Goal: Transaction & Acquisition: Purchase product/service

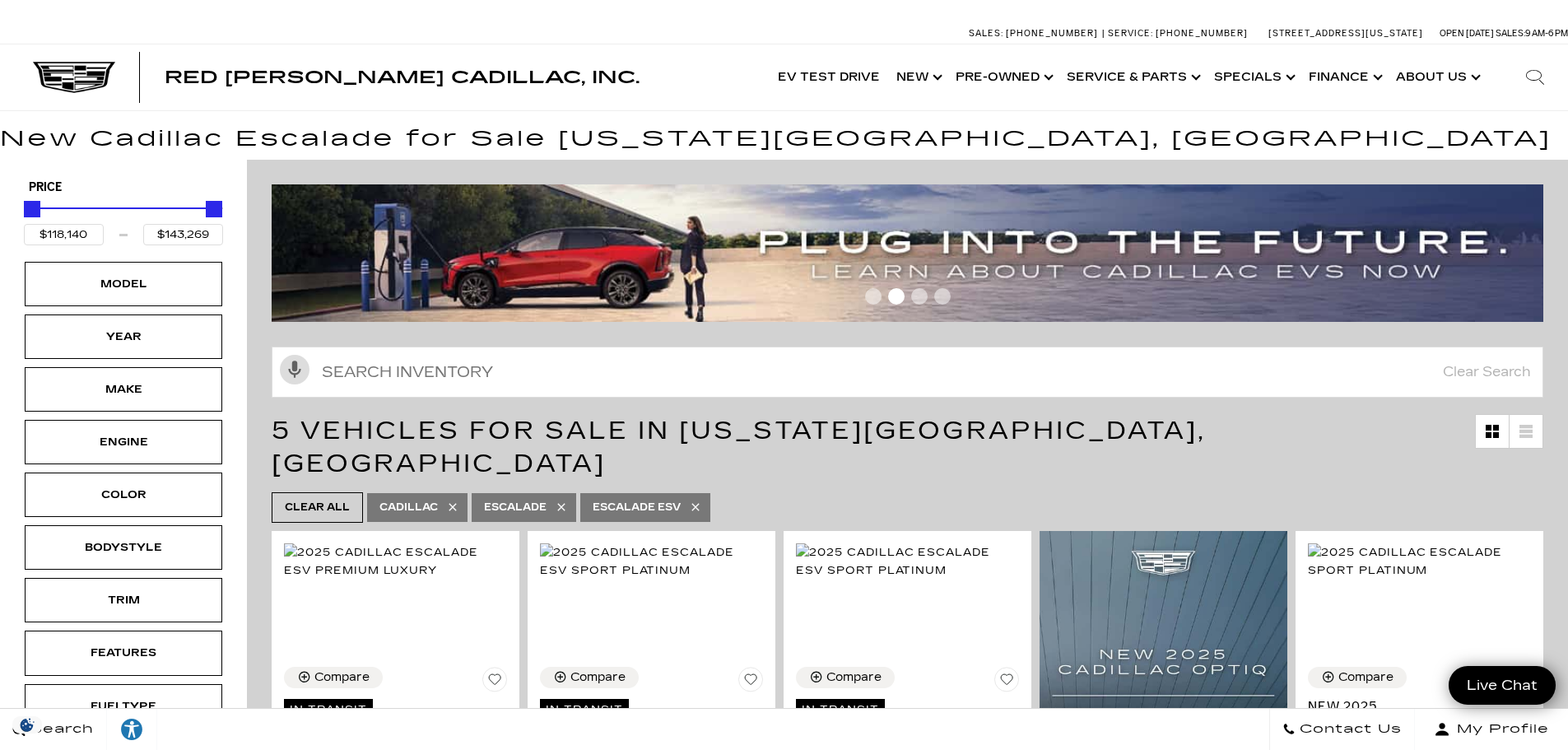
click at [143, 289] on div "Model" at bounding box center [123, 284] width 82 height 18
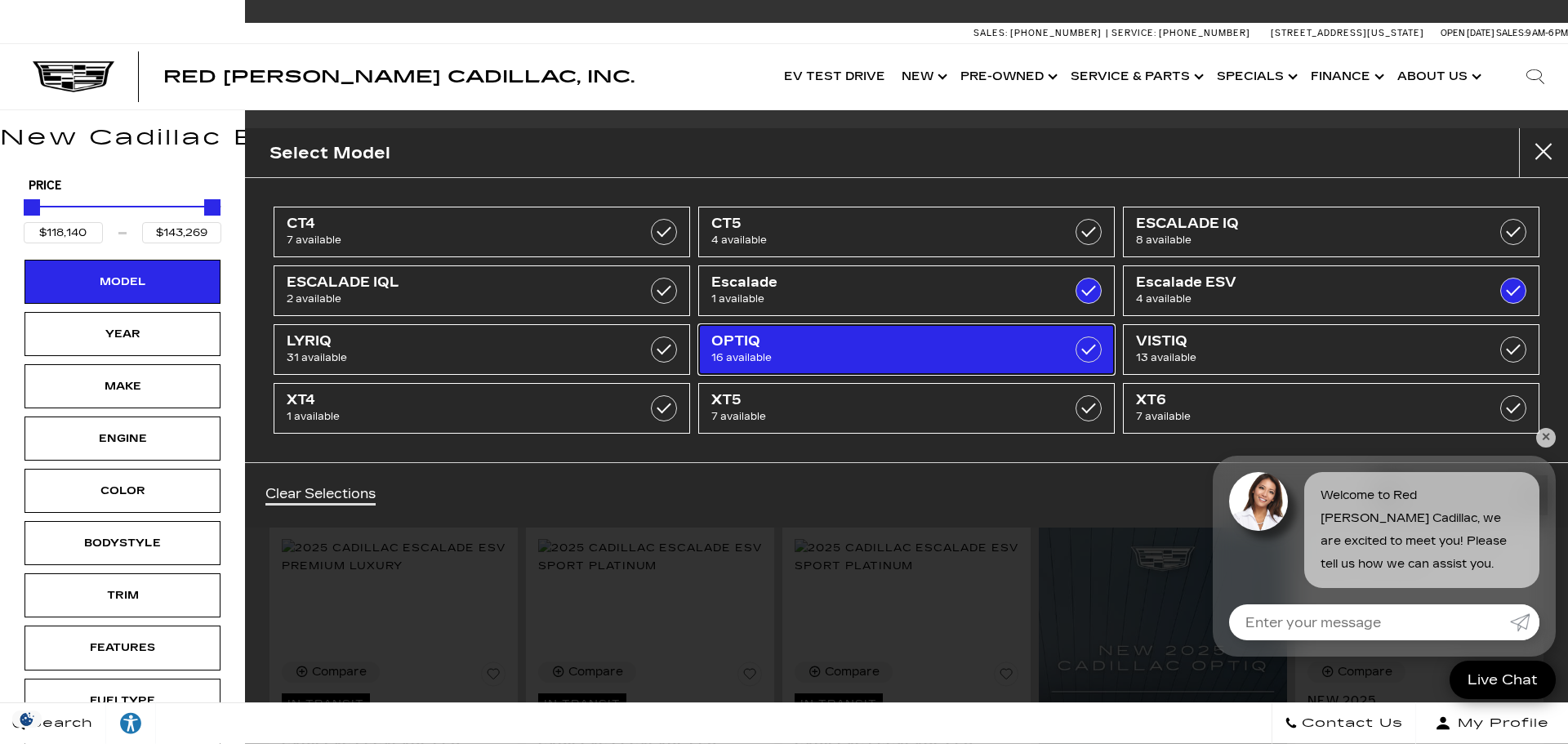
click at [786, 353] on span "16 available" at bounding box center [878, 357] width 332 height 17
type input "$54,990"
checkbox input "true"
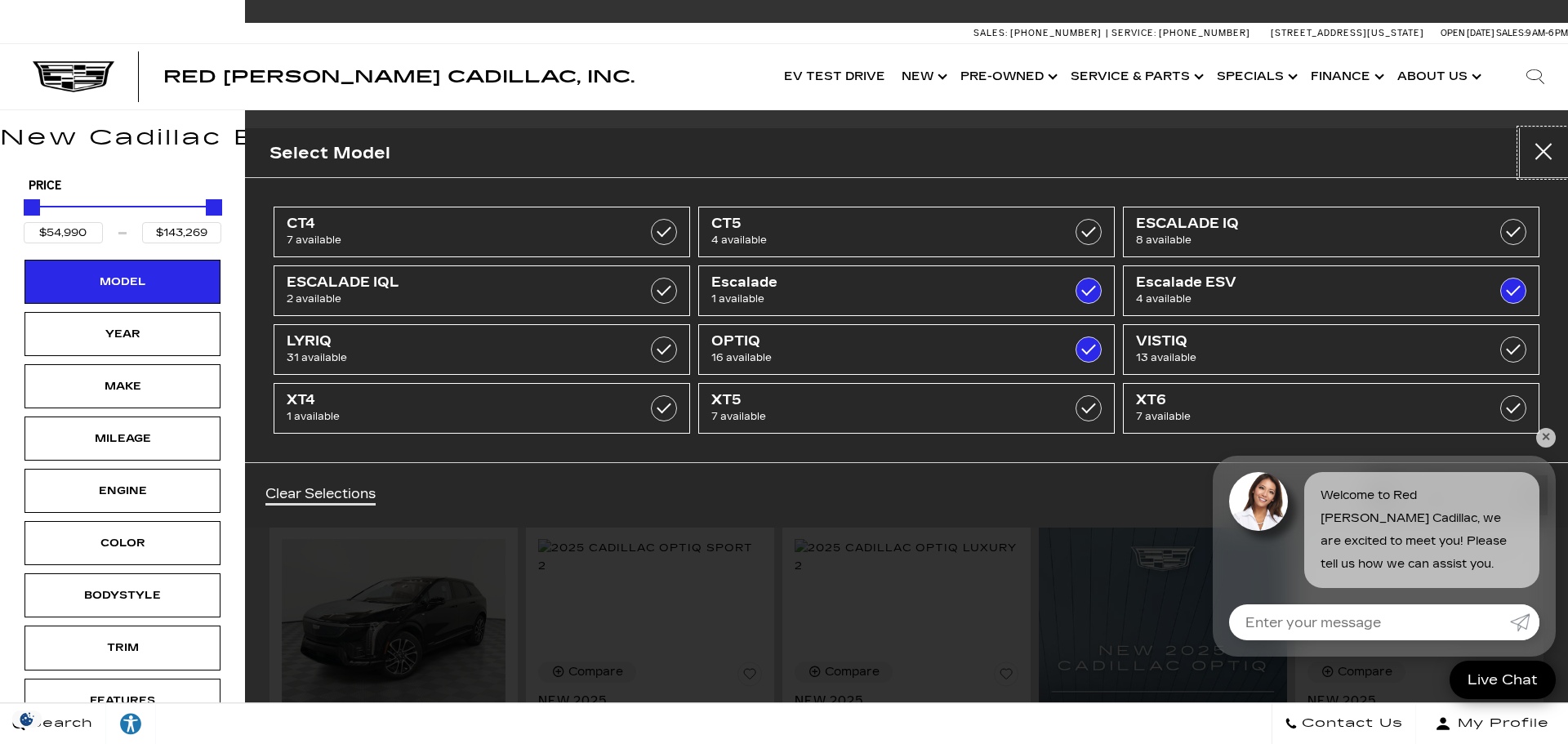
click at [1546, 143] on button "close" at bounding box center [1543, 153] width 49 height 49
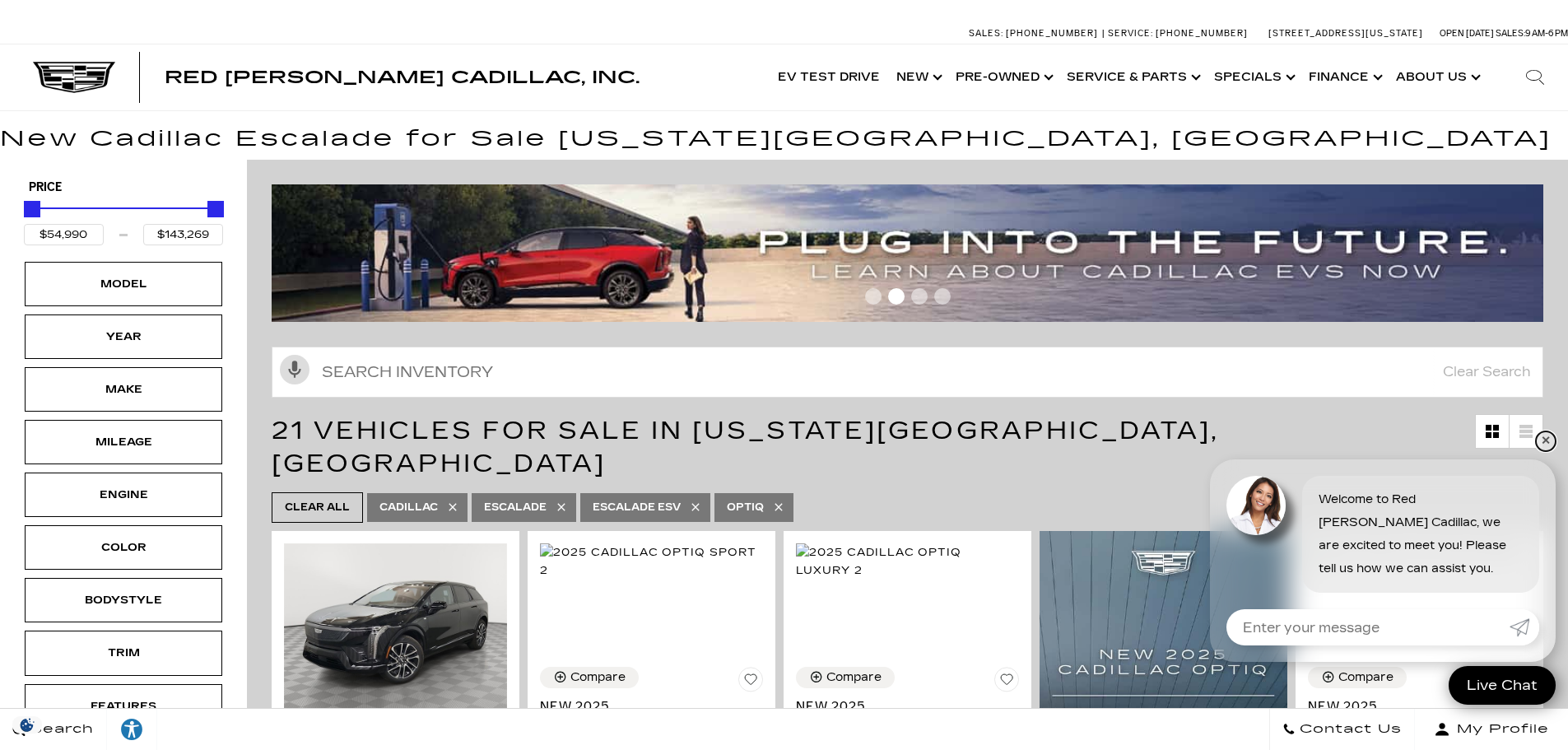
drag, startPoint x: 1544, startPoint y: 437, endPoint x: 1522, endPoint y: 441, distance: 22.4
click at [1544, 437] on link "✕" at bounding box center [1545, 441] width 20 height 20
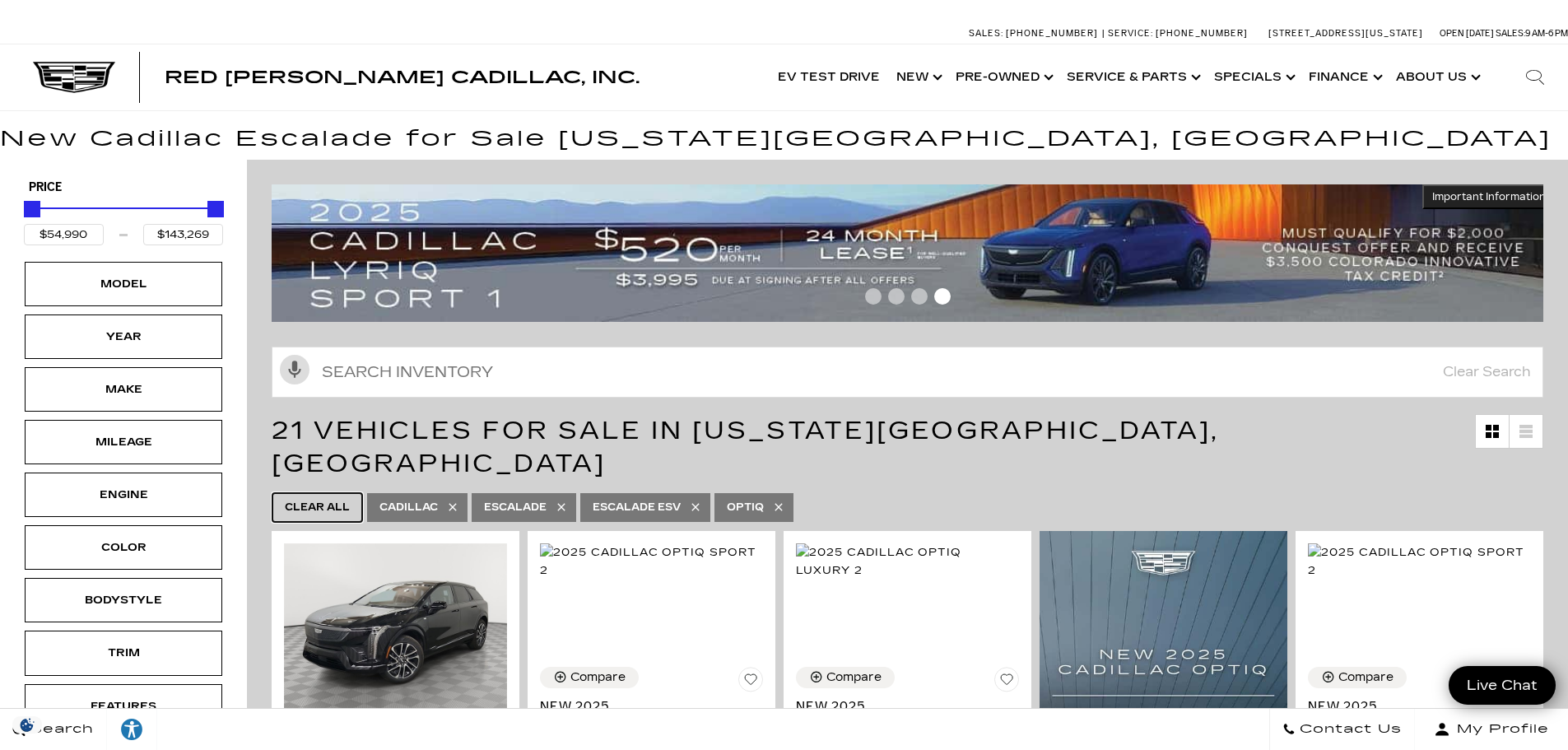
click at [287, 497] on span "Clear All" at bounding box center [318, 507] width 65 height 21
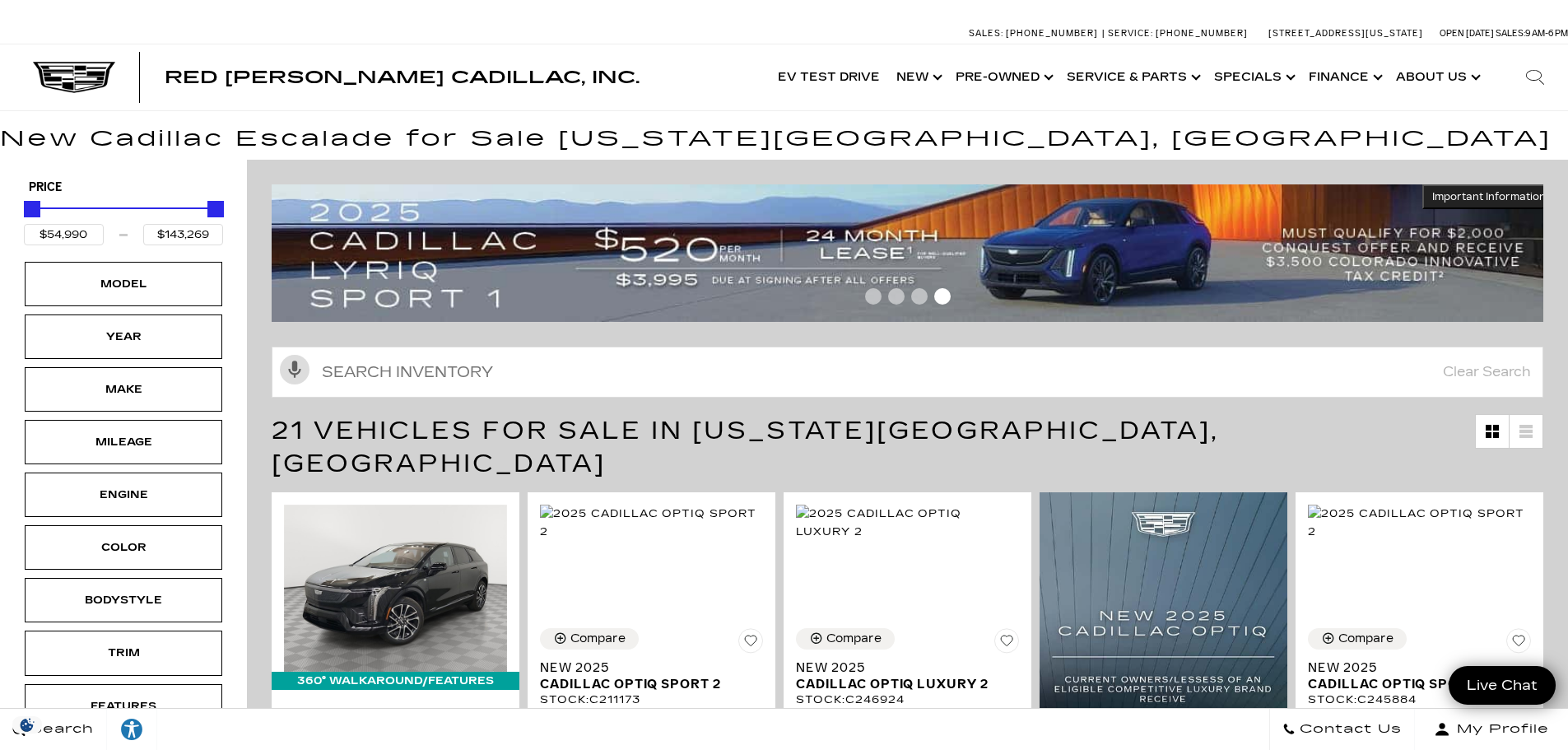
type input "$45,985"
type input "$158,810"
checkbox input "false"
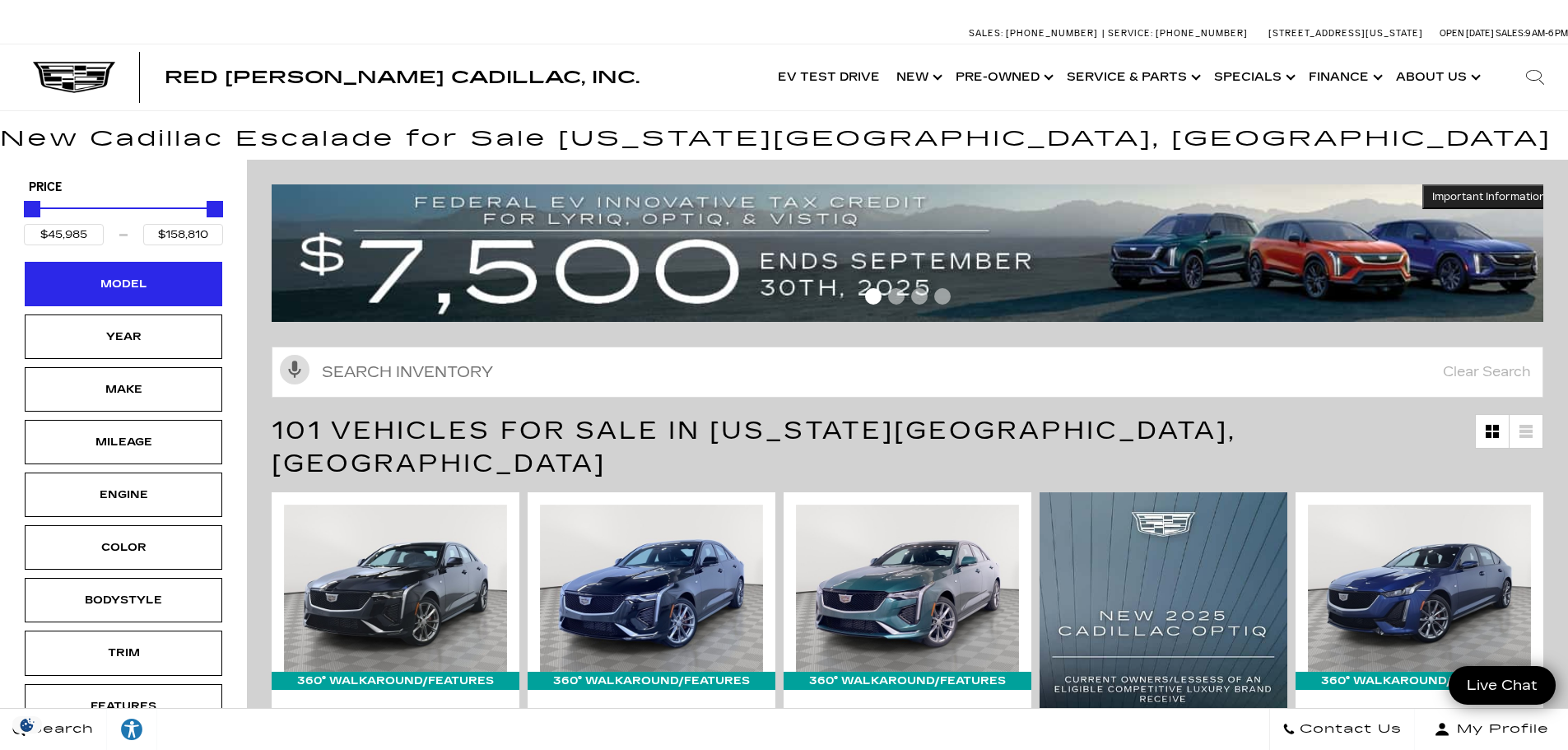
click at [143, 286] on div "Model" at bounding box center [123, 284] width 82 height 18
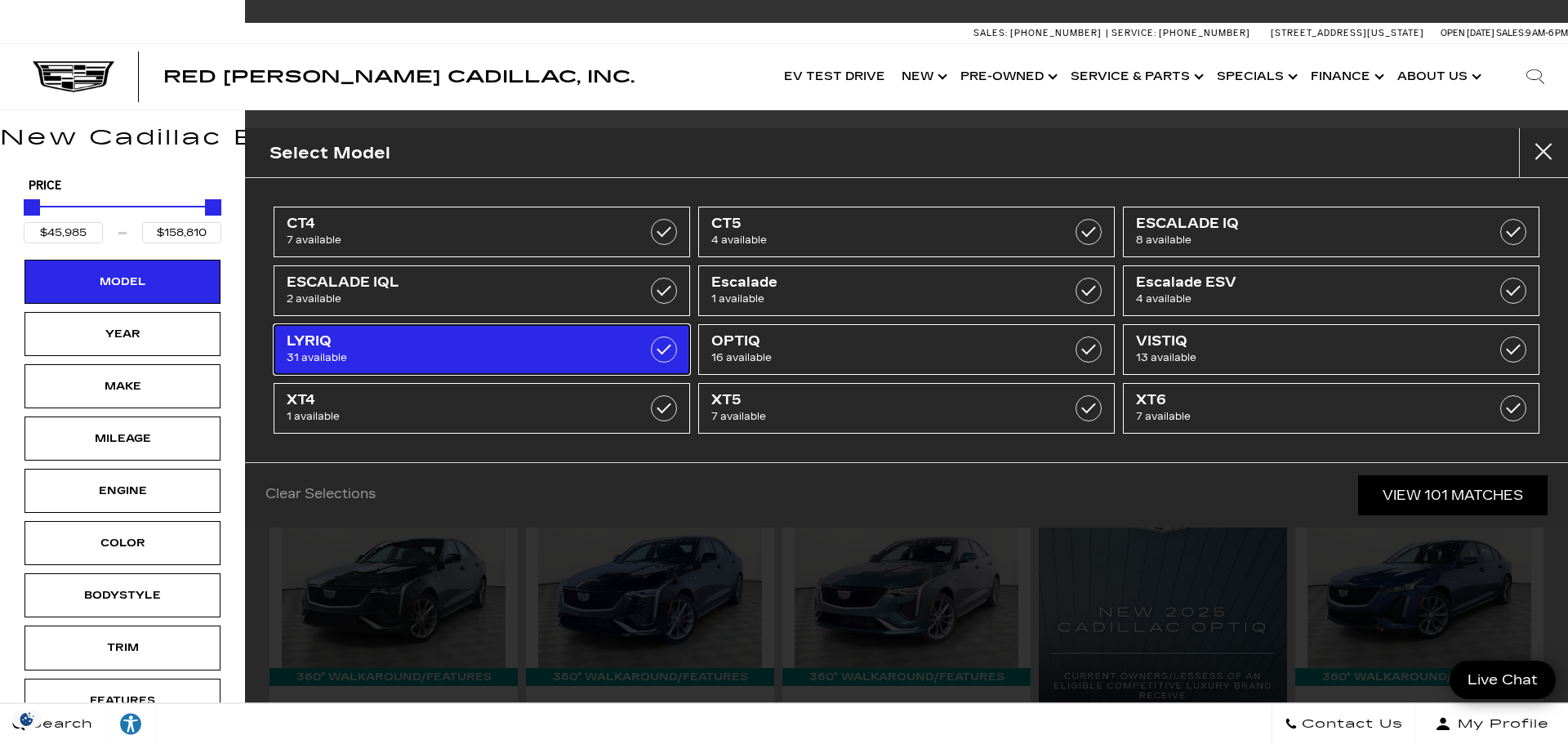
click at [438, 357] on span "31 available" at bounding box center [453, 357] width 332 height 17
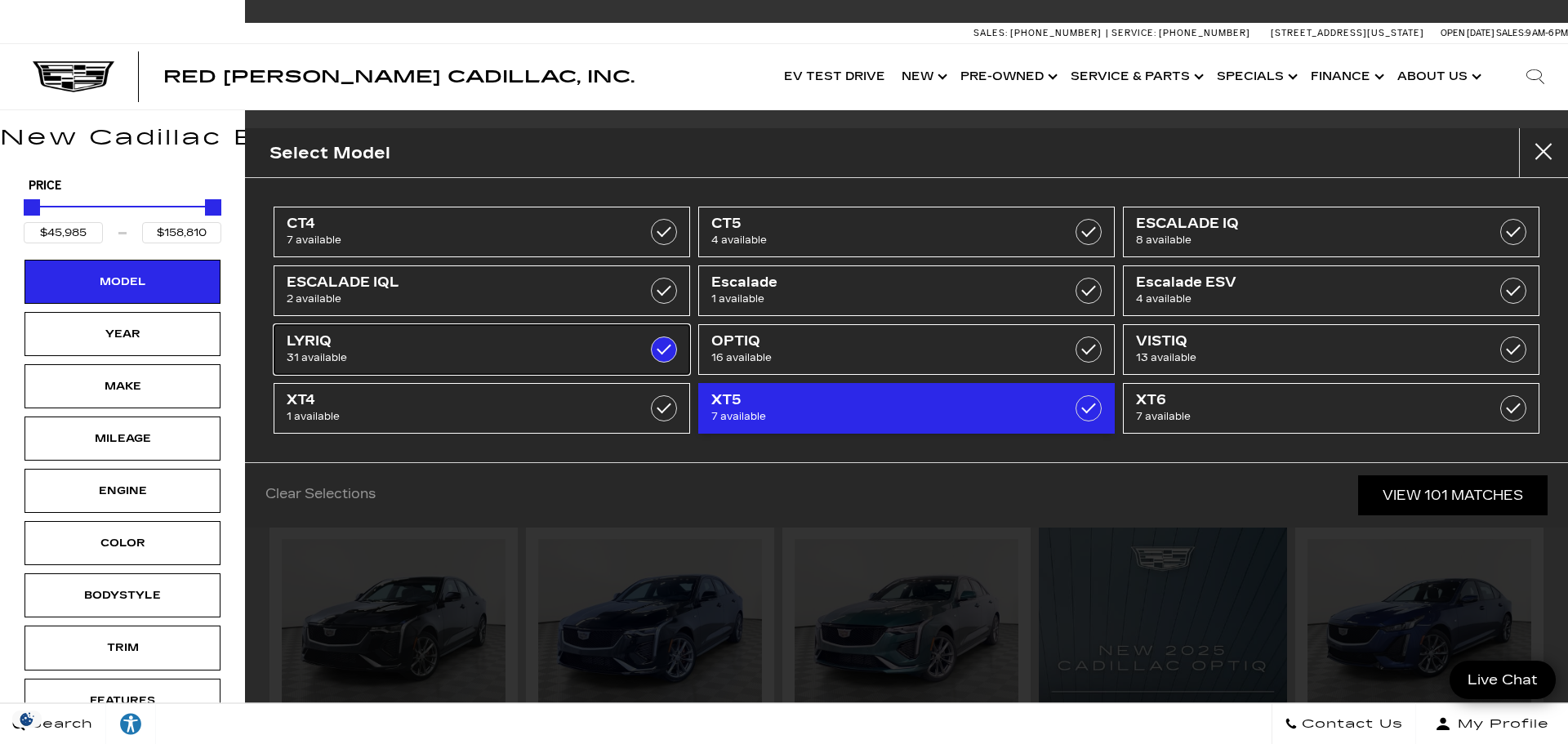
type input "$65,440"
type input "$91,110"
checkbox input "true"
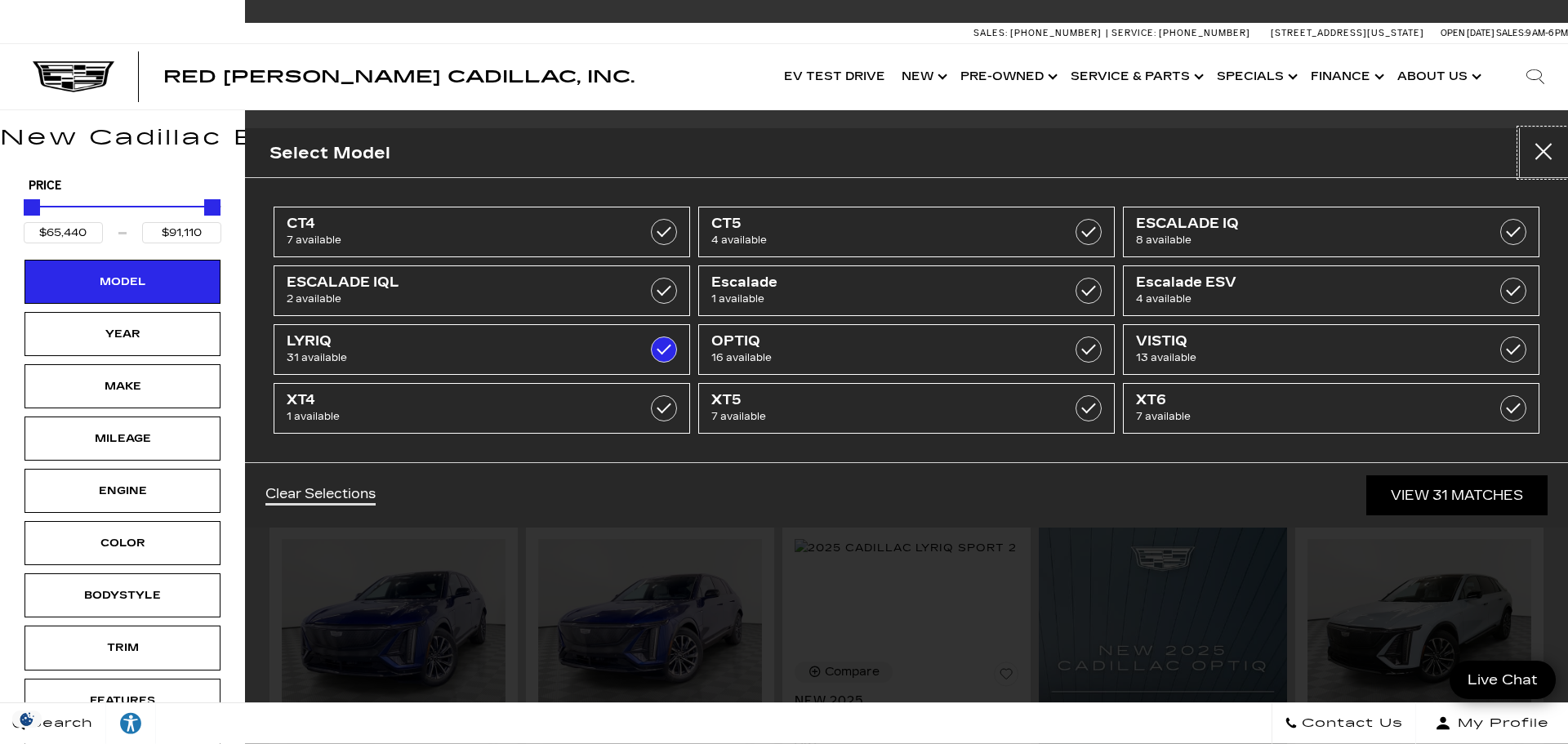
click at [1555, 151] on button "Close" at bounding box center [1543, 153] width 49 height 49
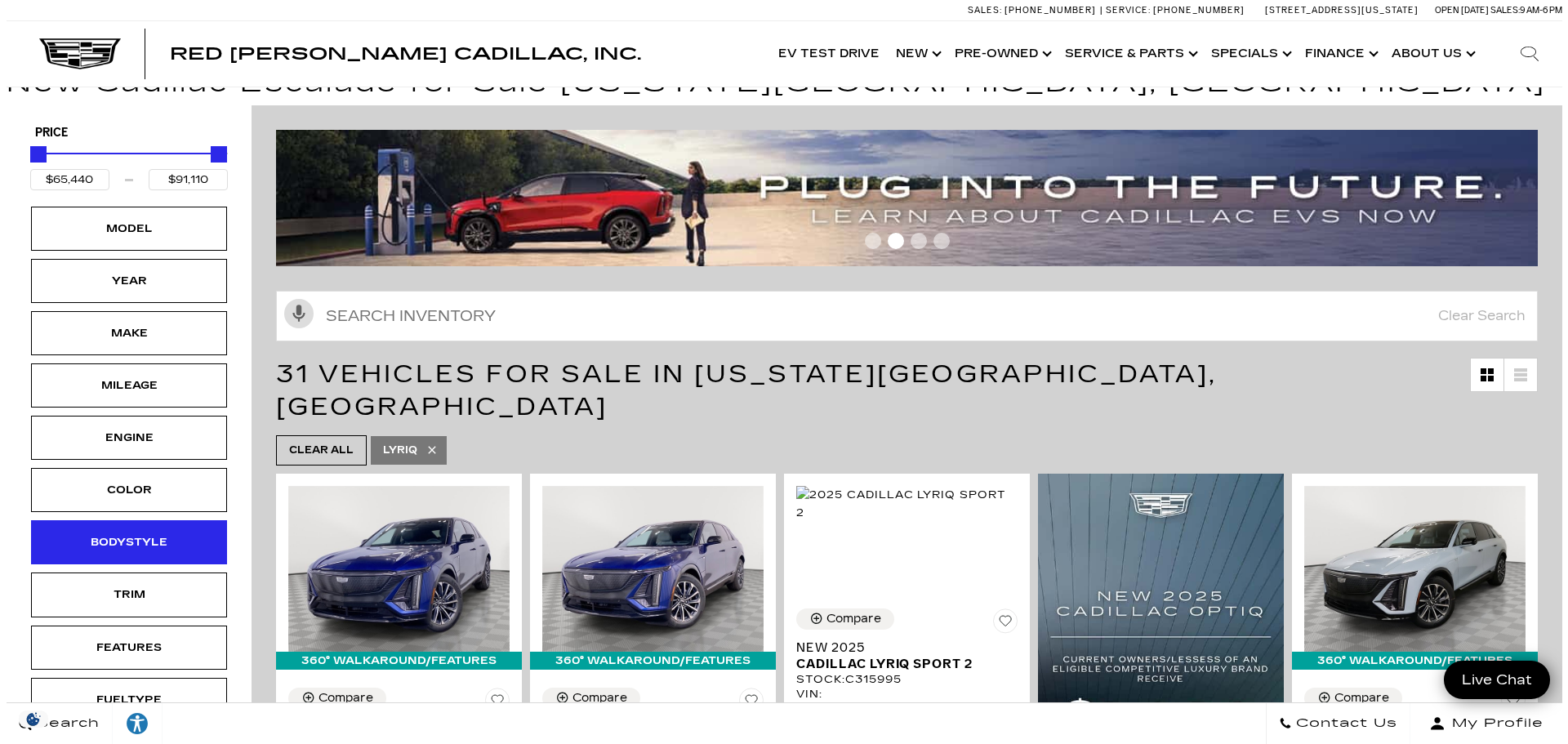
scroll to position [81, 0]
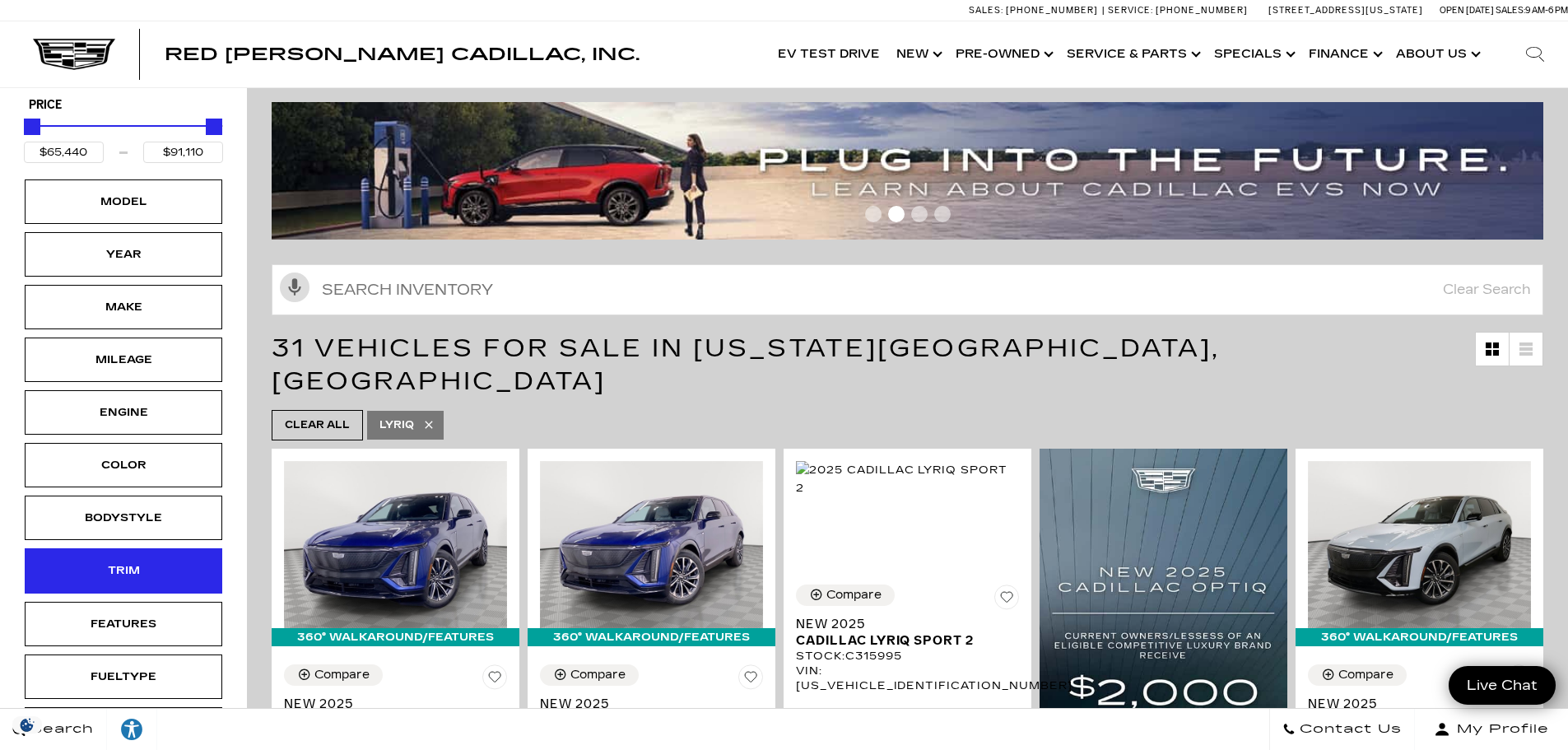
click at [153, 572] on div "Trim" at bounding box center [123, 570] width 82 height 18
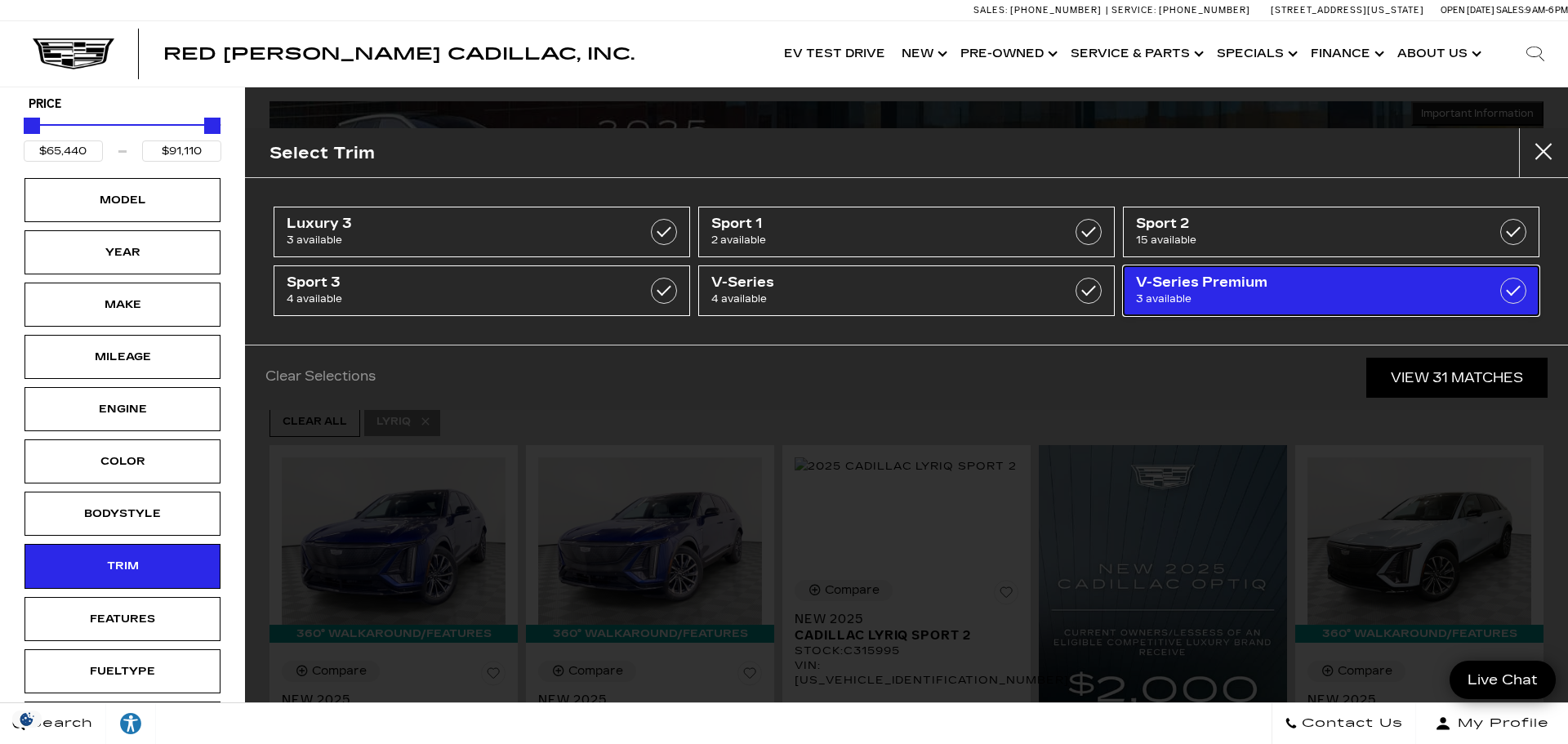
click at [1221, 289] on span "V-Series Premium" at bounding box center [1302, 282] width 332 height 17
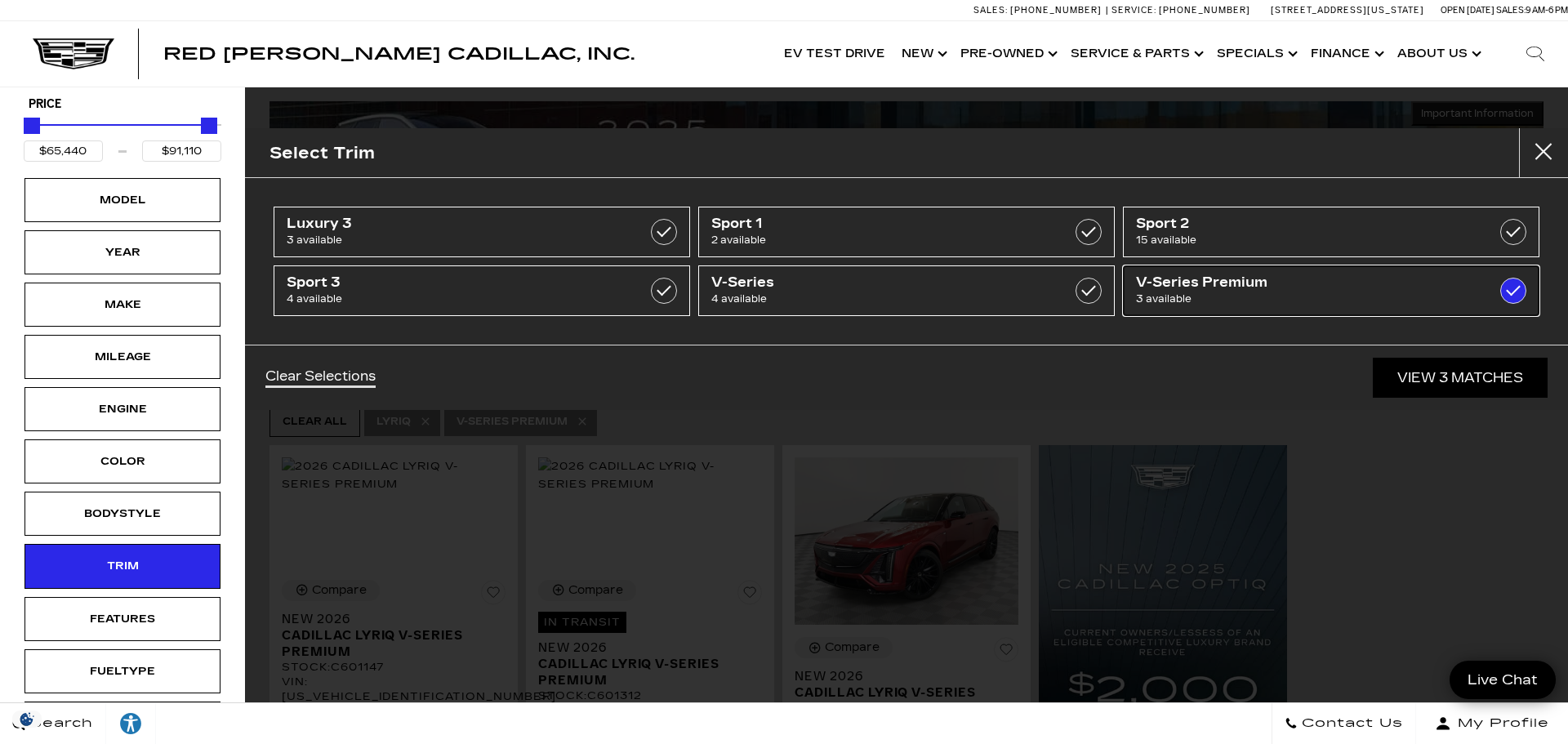
type input "$86,515"
checkbox input "true"
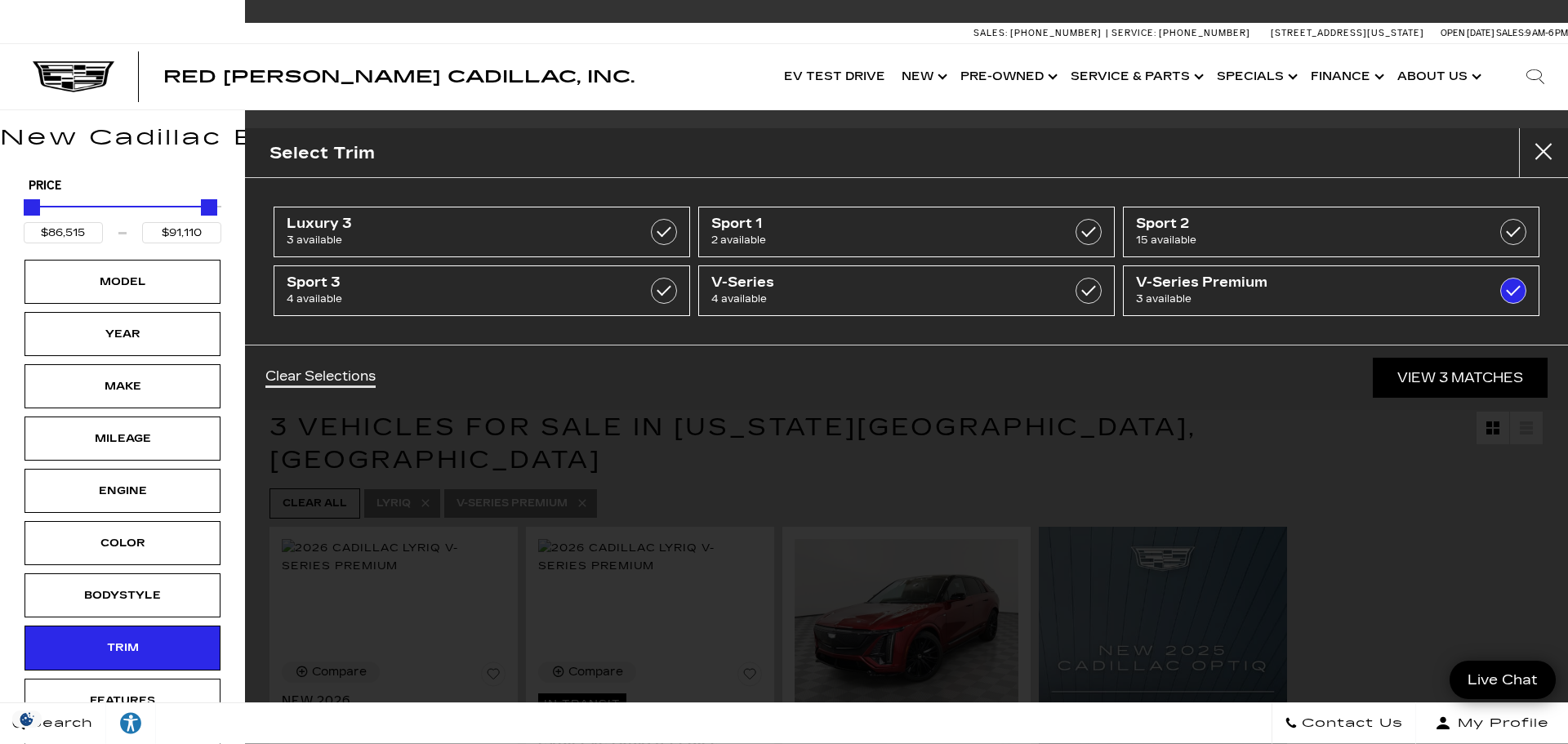
click at [1248, 429] on div "Select Trim Luxury 3 3 available Sport 1 2 available Sport 2 15 available Sport…" at bounding box center [907, 372] width 1324 height 744
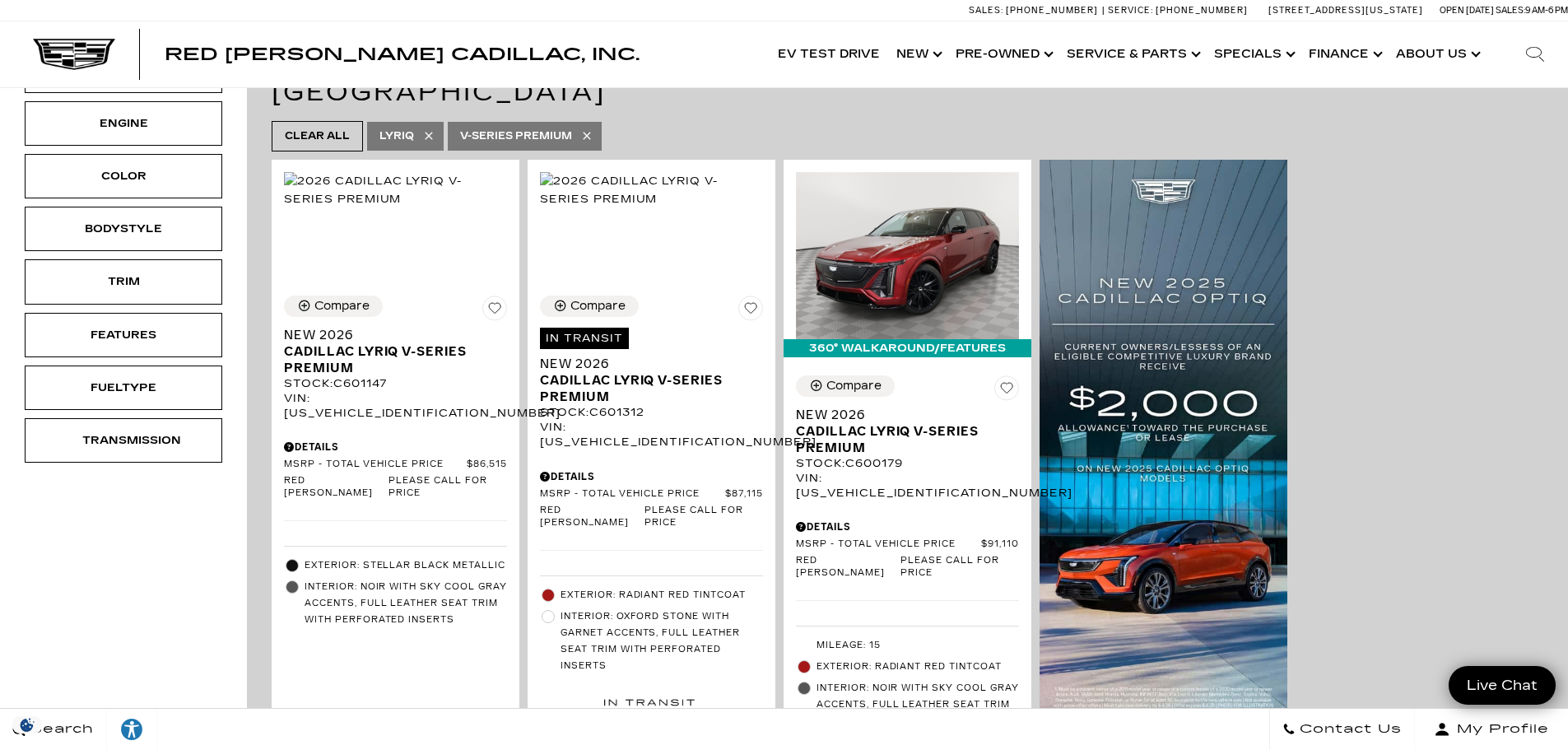
scroll to position [412, 0]
